Goal: Information Seeking & Learning: Understand process/instructions

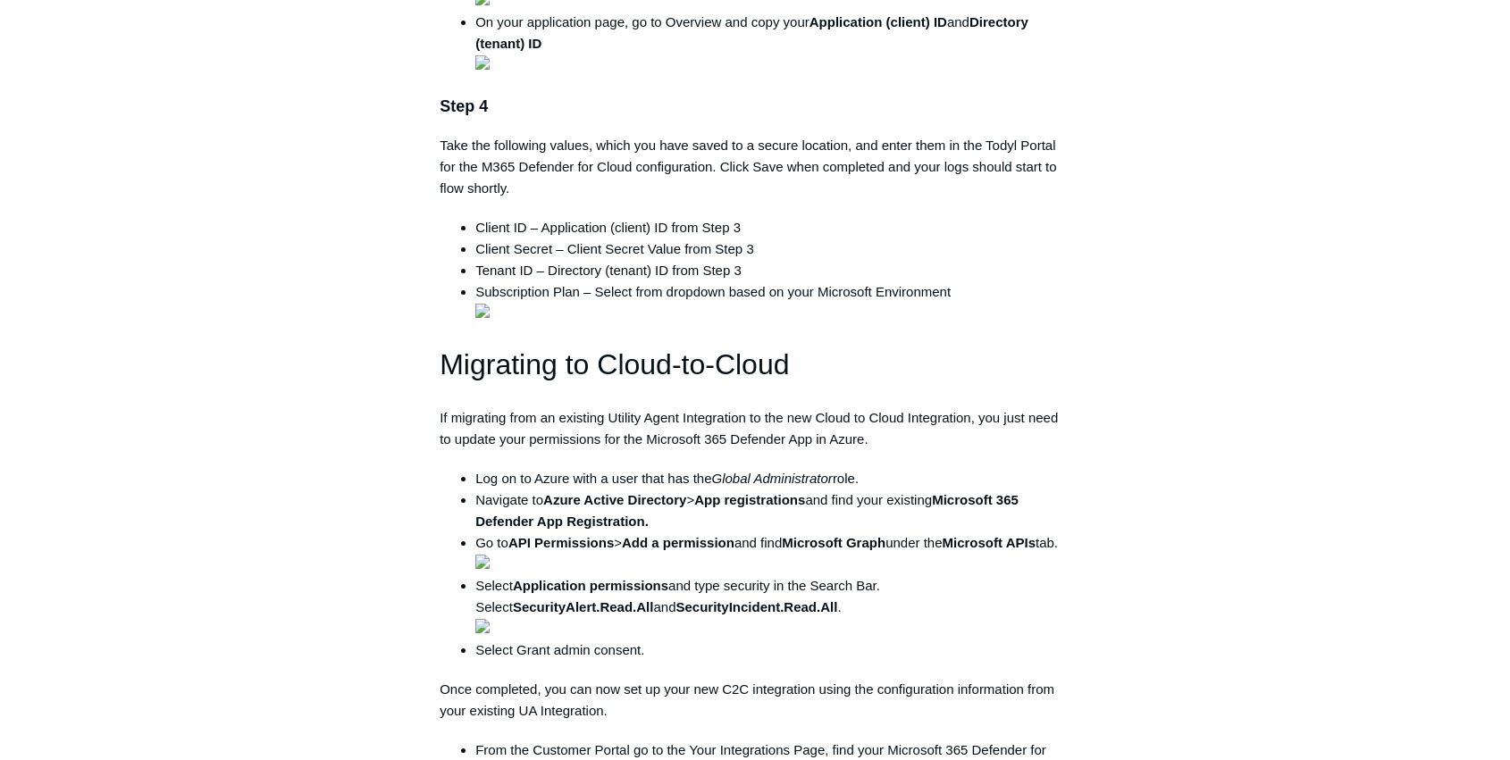
scroll to position [1310, 0]
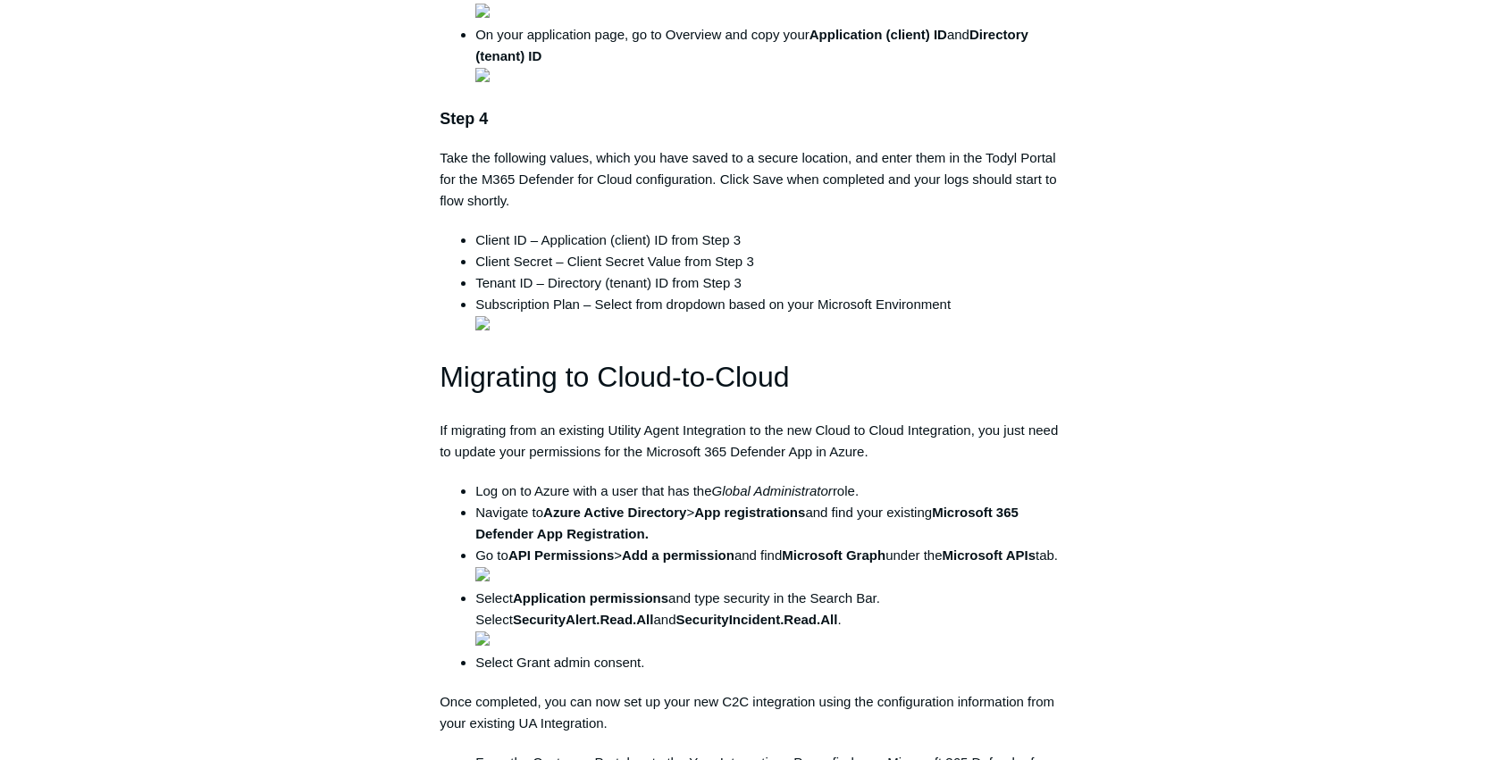
drag, startPoint x: 918, startPoint y: 272, endPoint x: 1058, endPoint y: 272, distance: 140.3
copy li "security"
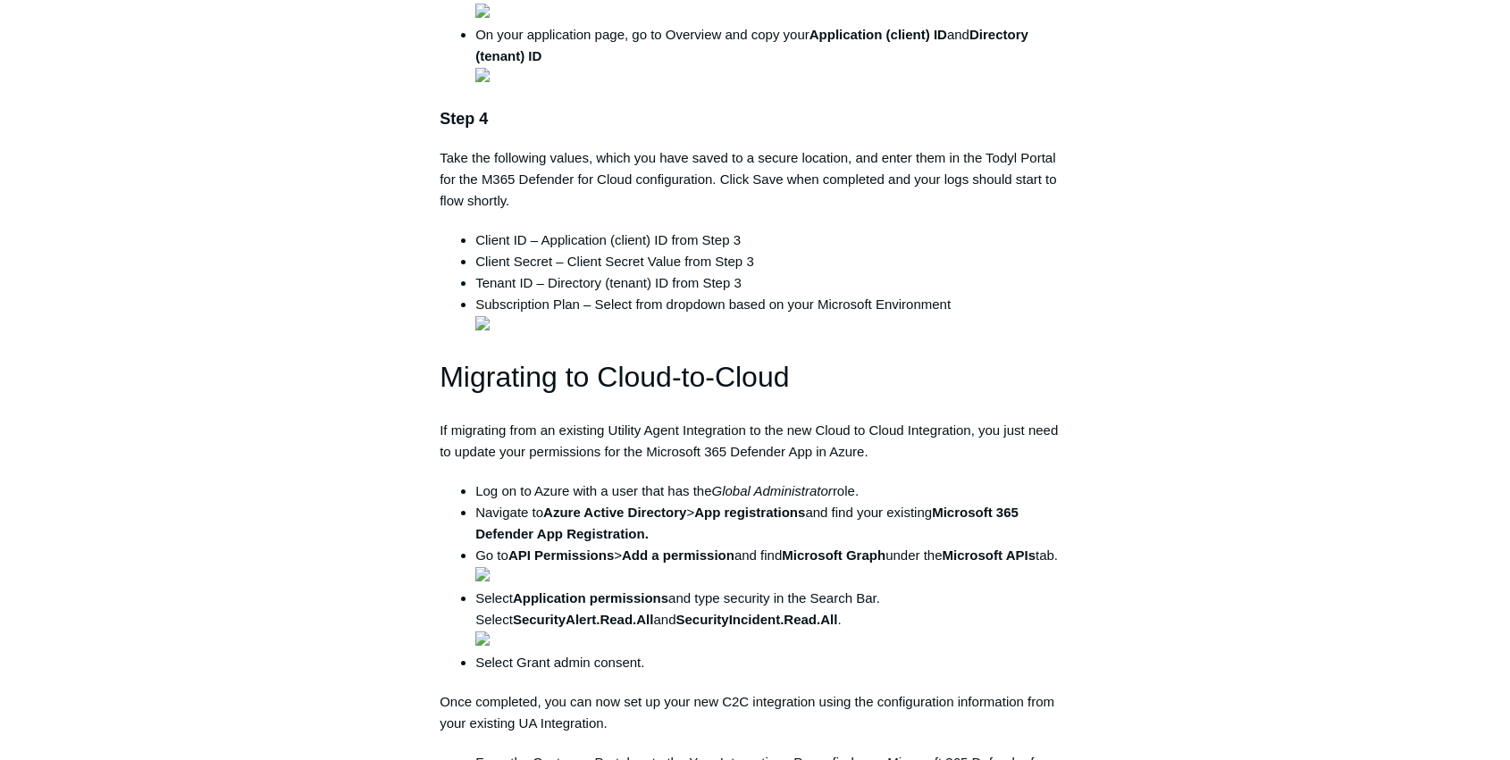
drag, startPoint x: 974, startPoint y: 273, endPoint x: 1080, endPoint y: 272, distance: 106.3
click at [1080, 272] on article "M365 Defender for Cloud Integration Follow Not yet followed by anyone The follo…" at bounding box center [755, 614] width 684 height 3524
copy li "SecurityAlert.Read.All"
drag, startPoint x: 649, startPoint y: 292, endPoint x: 503, endPoint y: 291, distance: 145.6
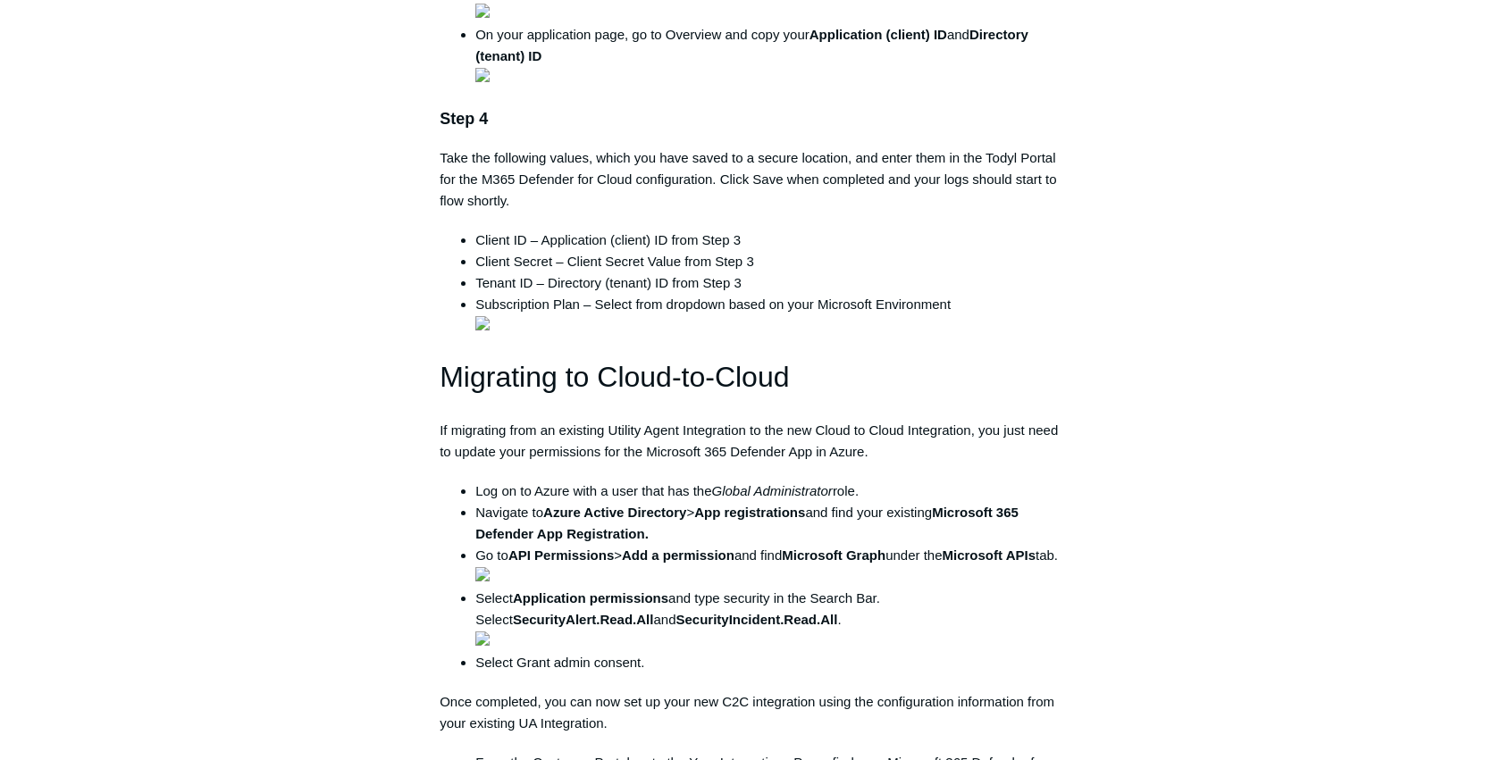
copy li "SecurityIncident.Read.Al"
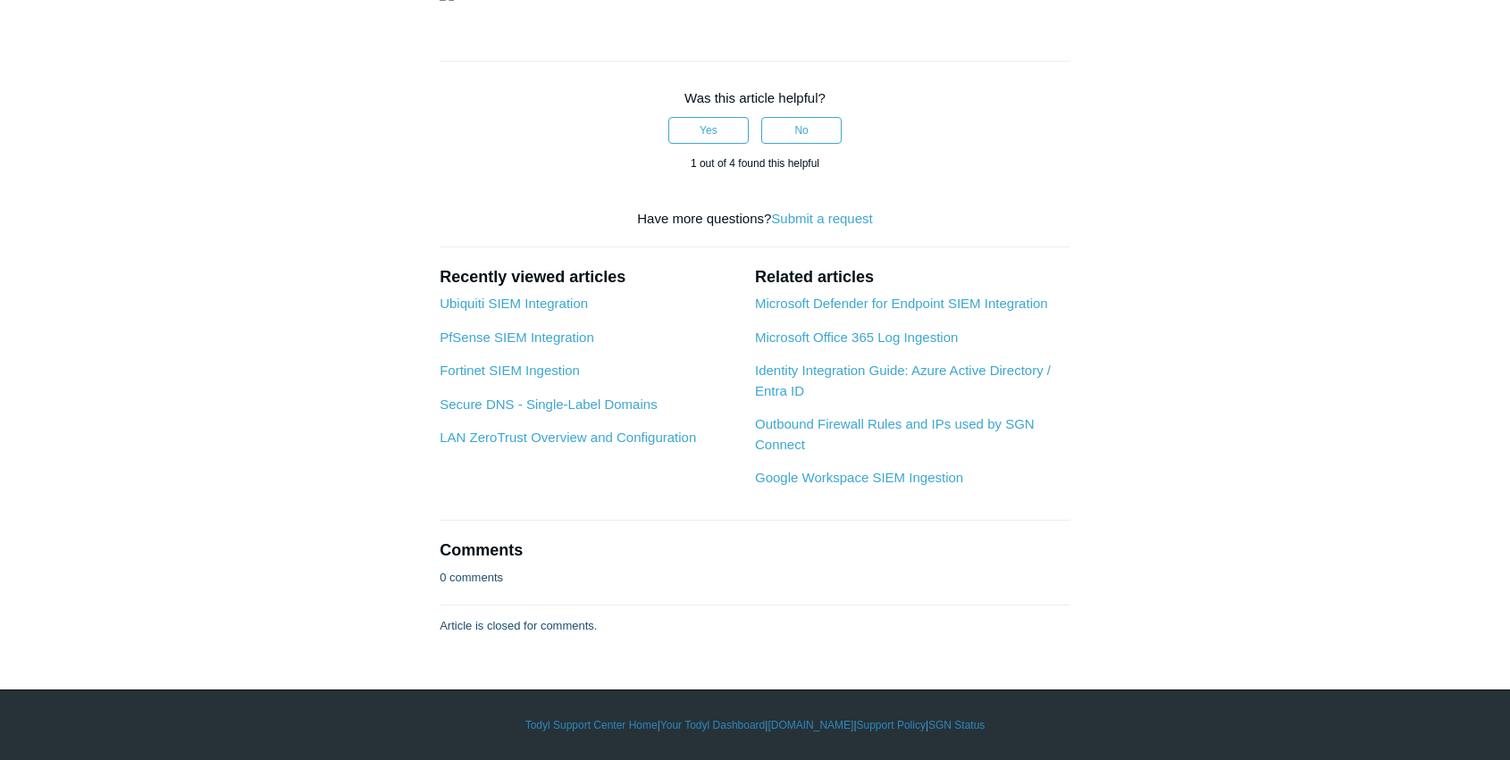
scroll to position [5241, 0]
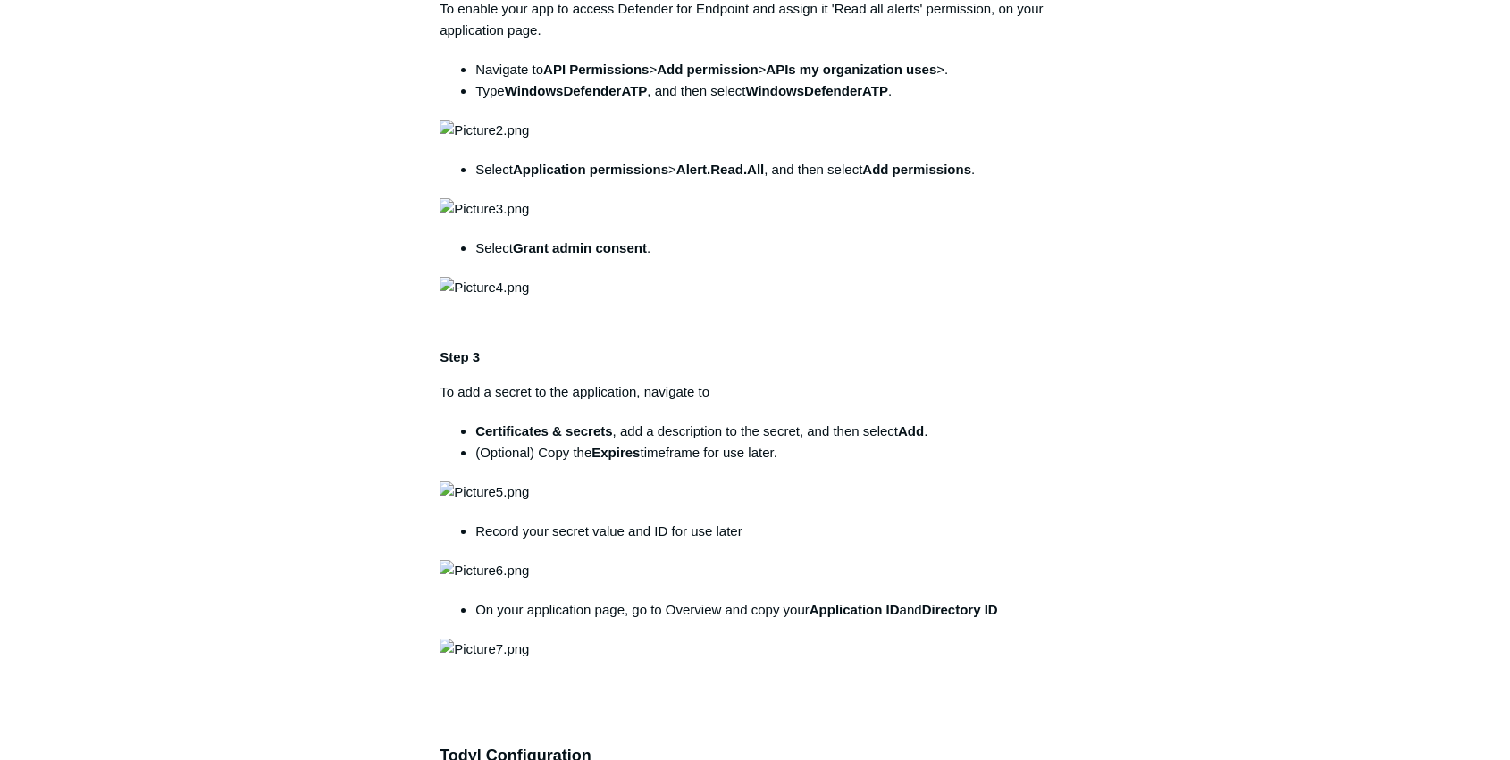
scroll to position [894, 0]
drag, startPoint x: 509, startPoint y: 339, endPoint x: 647, endPoint y: 340, distance: 137.6
click at [647, 97] on strong "WindowsDefenderATP" at bounding box center [576, 88] width 143 height 15
copy strong "WindowsDefenderATP"
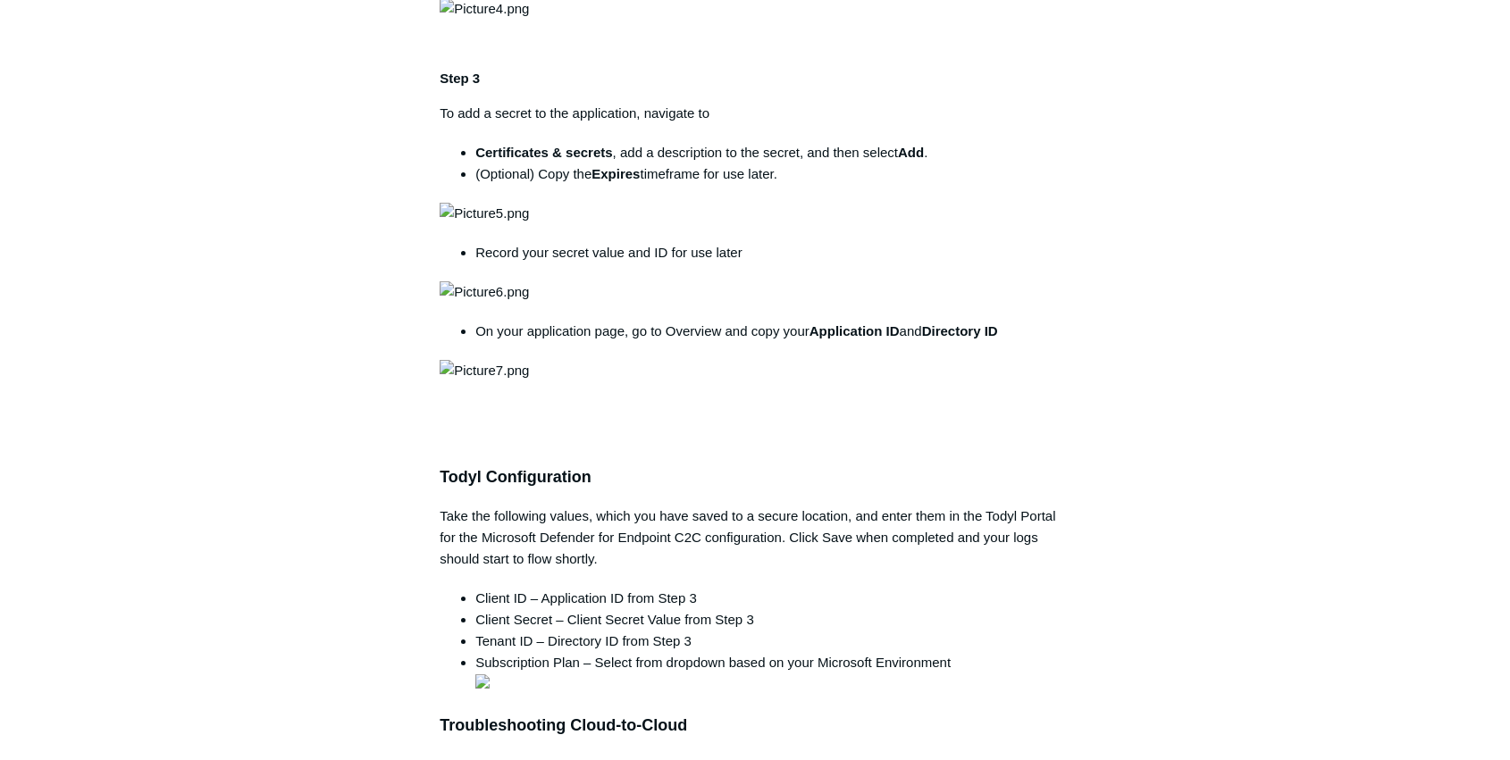
scroll to position [1370, 0]
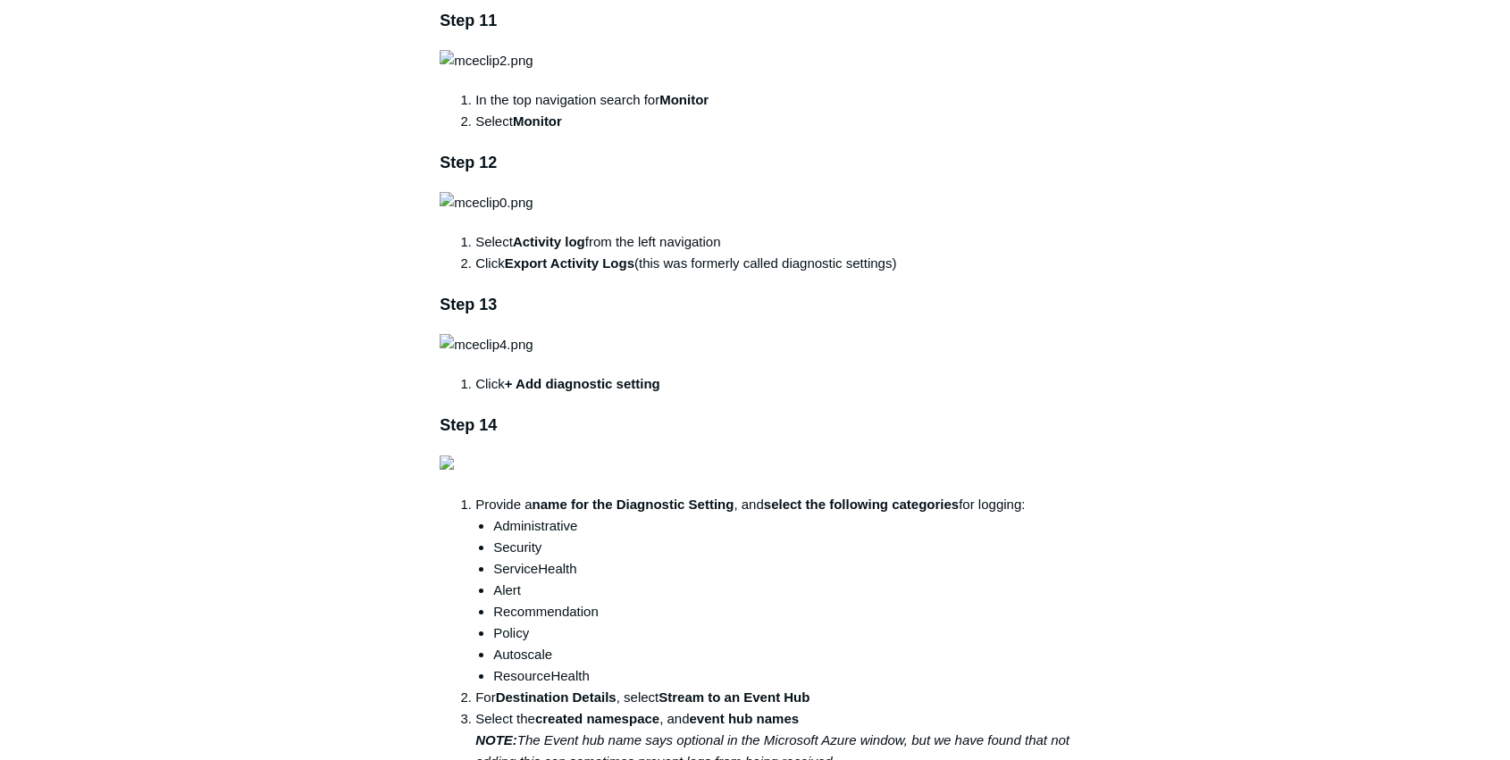
scroll to position [2561, 0]
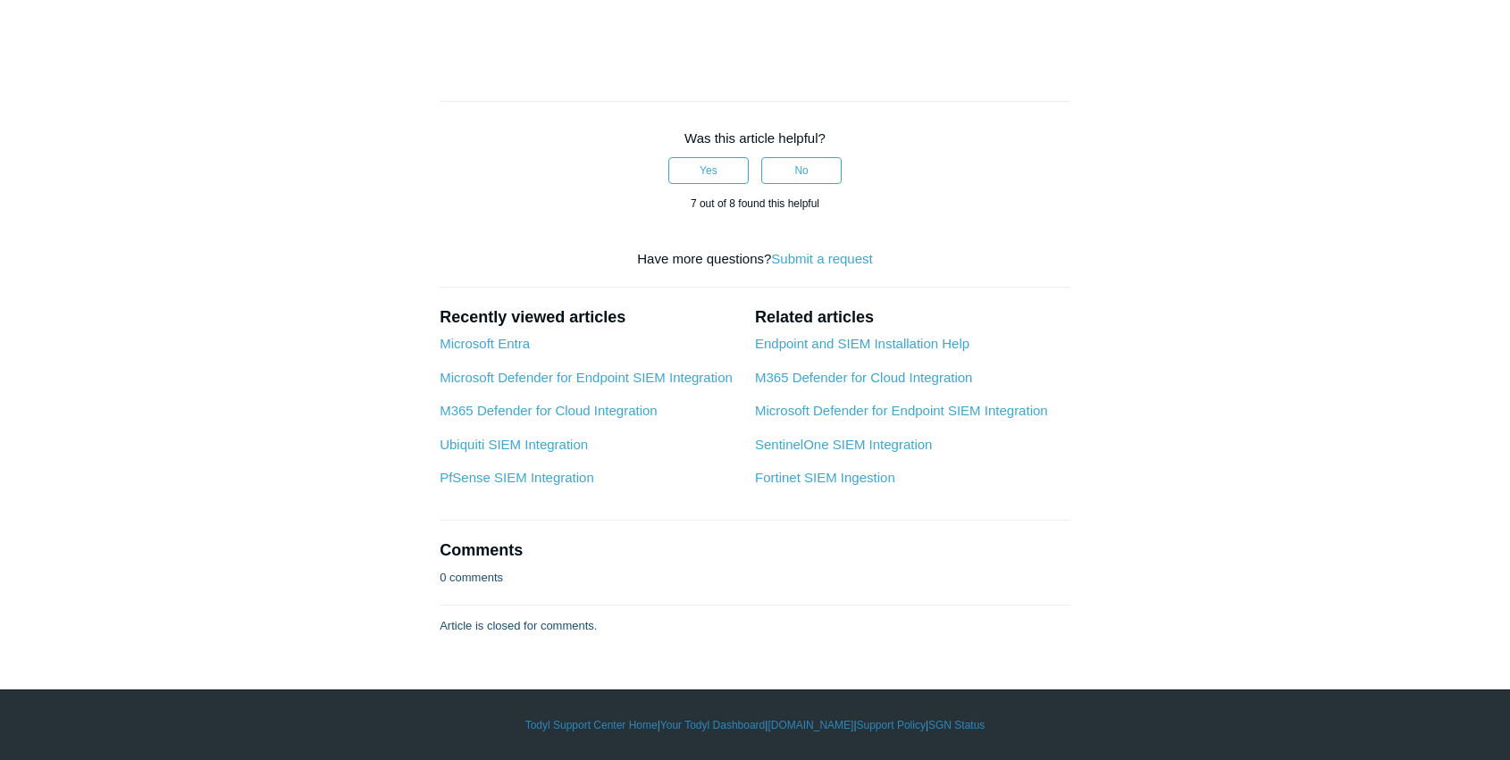
scroll to position [8042, 0]
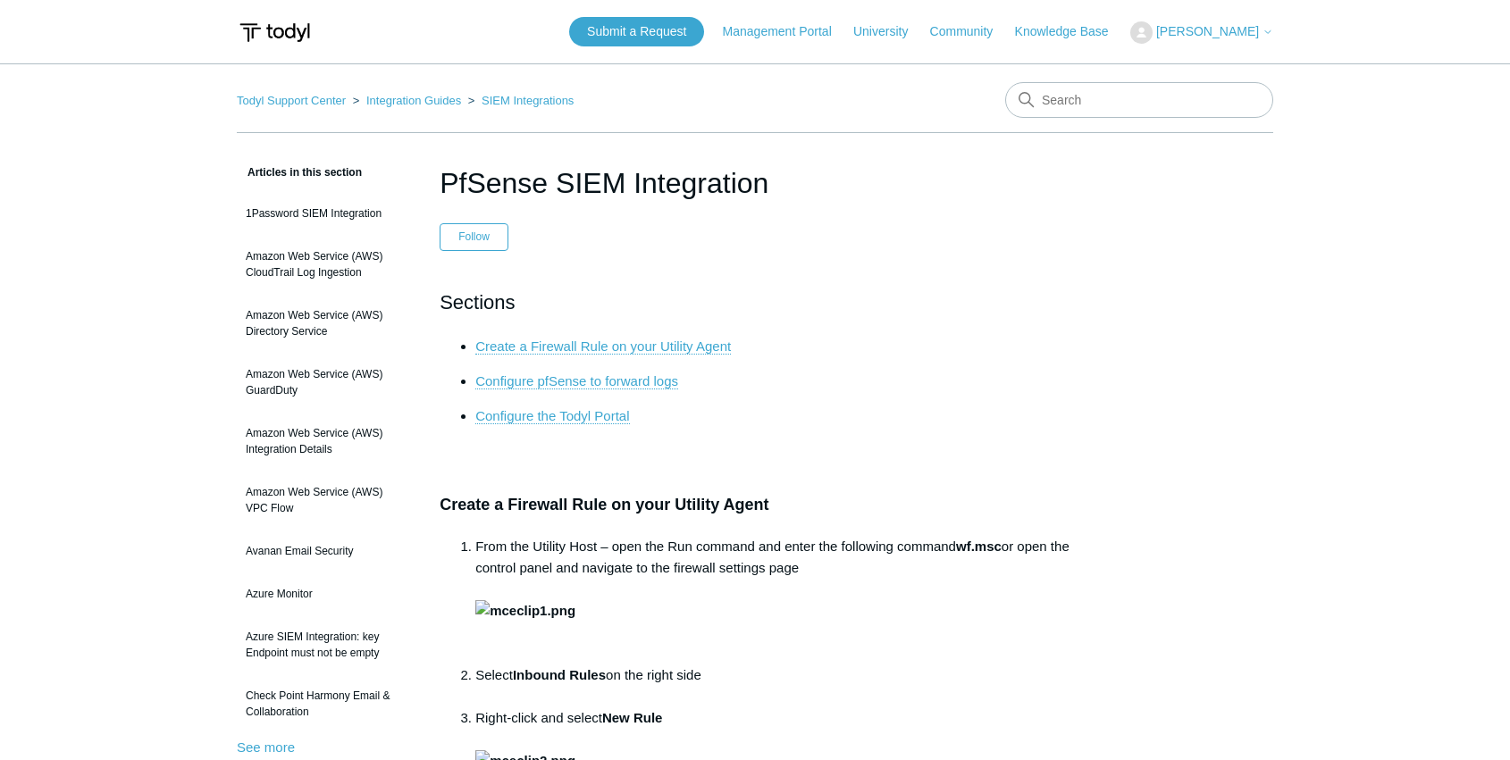
scroll to position [7327, 0]
